Goal: Find specific page/section

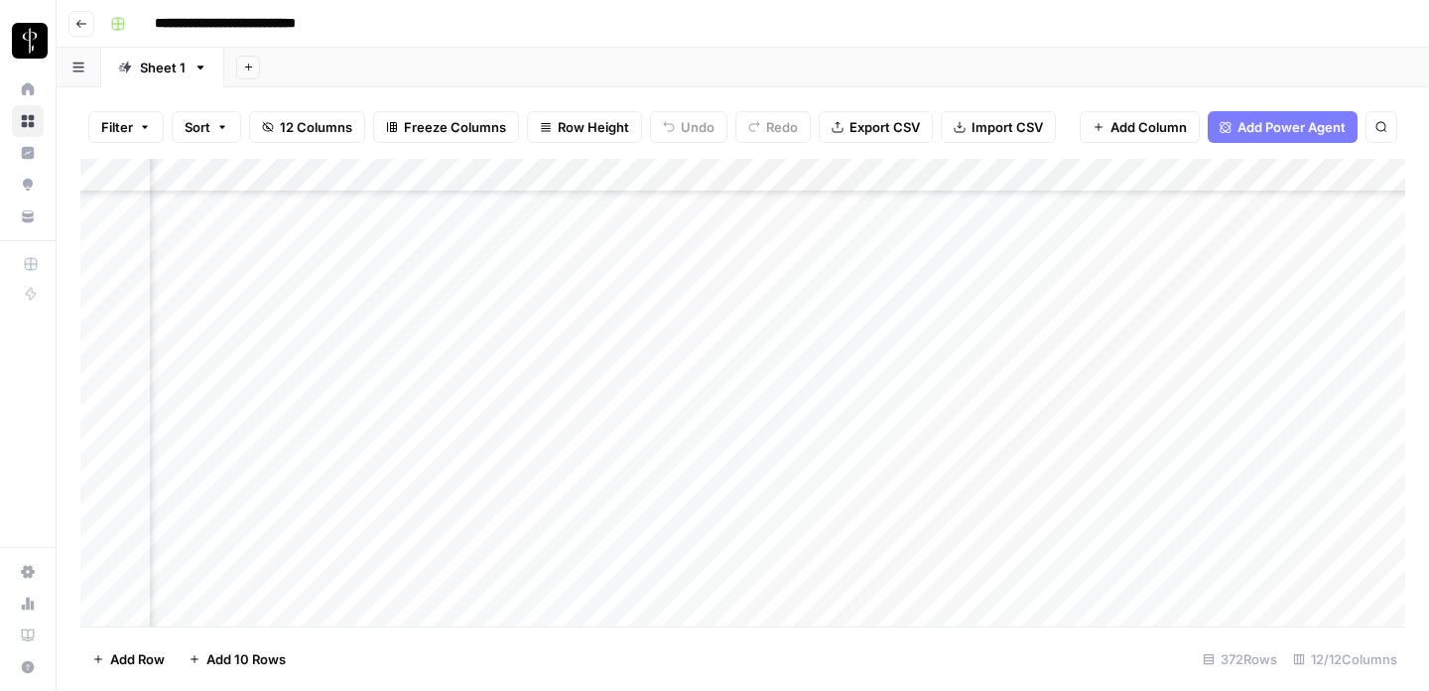
scroll to position [5284, 1399]
